Goal: Task Accomplishment & Management: Use online tool/utility

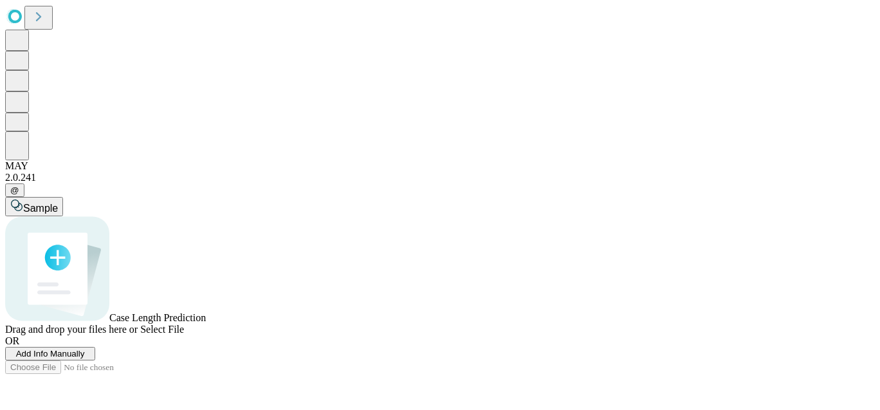
scroll to position [14, 0]
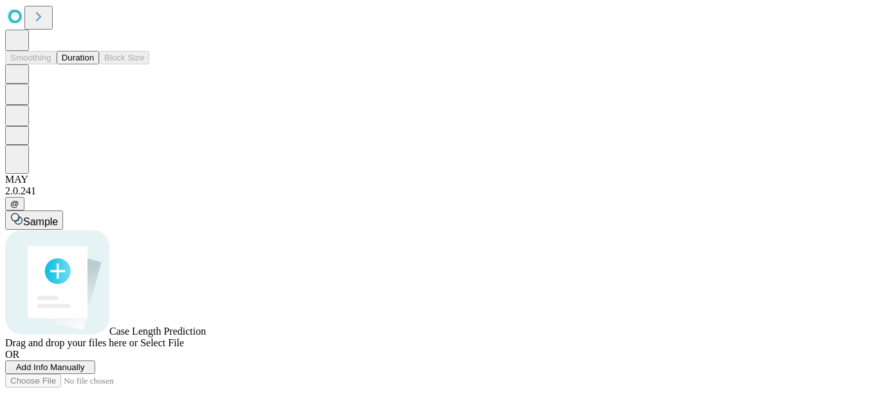
click at [73, 64] on button "Duration" at bounding box center [78, 58] width 42 height 14
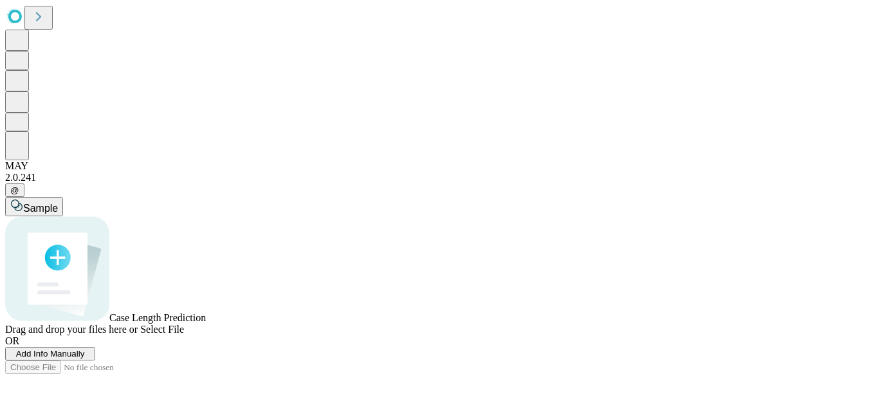
click at [41, 21] on icon at bounding box center [38, 16] width 5 height 9
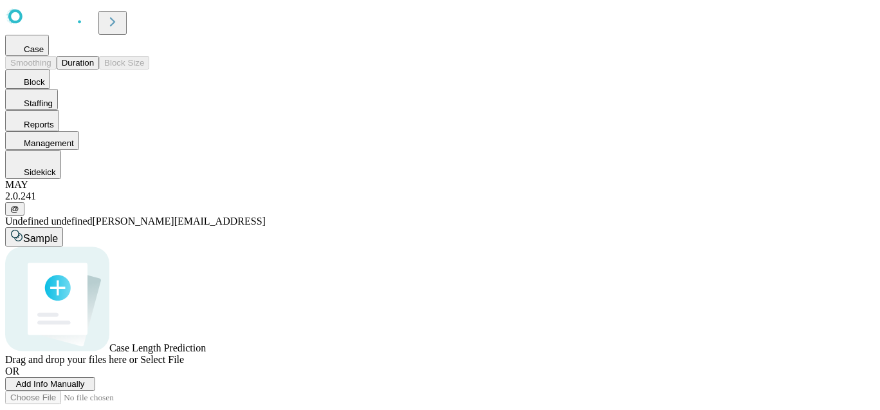
click at [44, 54] on span "Case" at bounding box center [34, 49] width 20 height 10
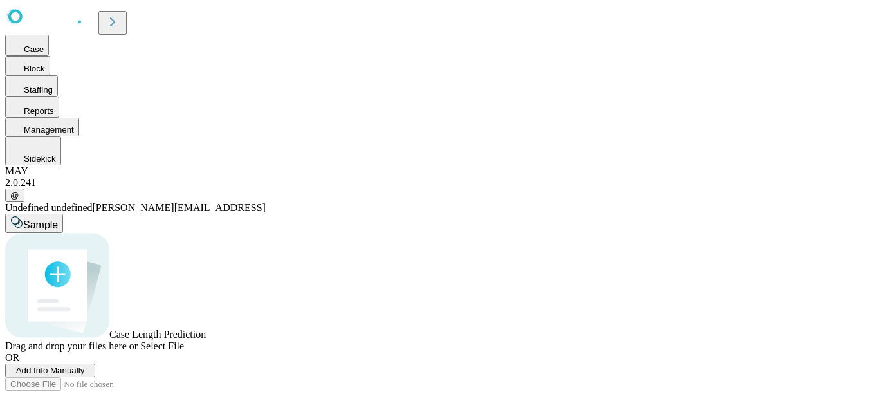
click at [85, 370] on span "Add Info Manually" at bounding box center [50, 370] width 69 height 10
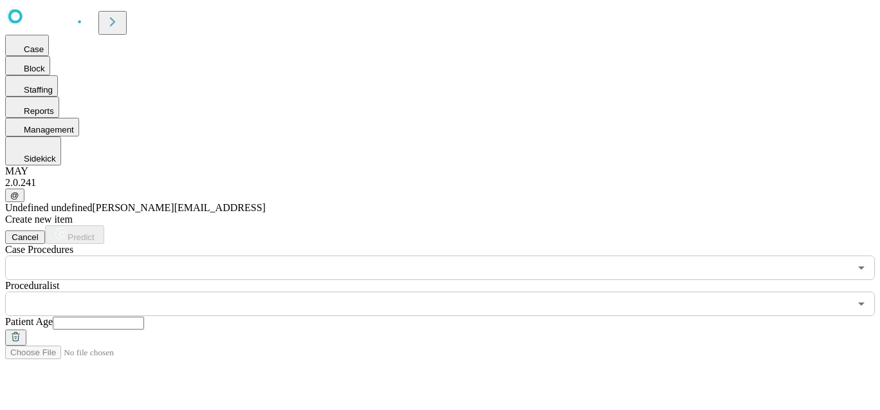
scroll to position [0, 0]
click at [376, 255] on input "text" at bounding box center [427, 267] width 844 height 24
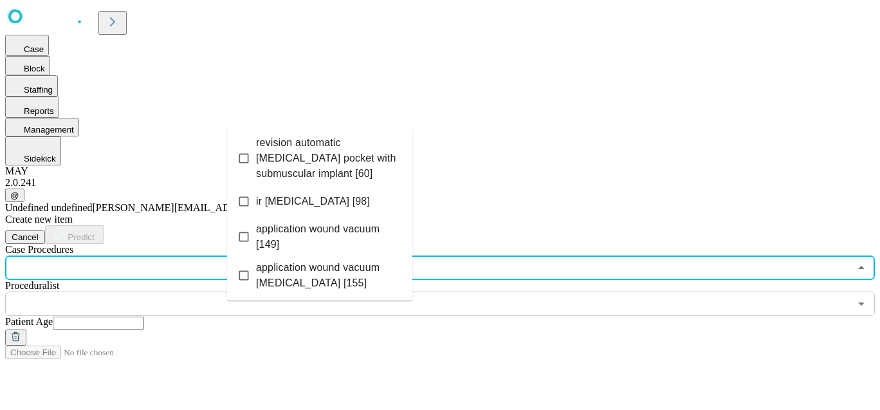
click at [501, 214] on div "Create new item Cancel Predict Case Procedures ​ Proceduralist ​ Patient Age" at bounding box center [439, 280] width 869 height 132
